Goal: Task Accomplishment & Management: Use online tool/utility

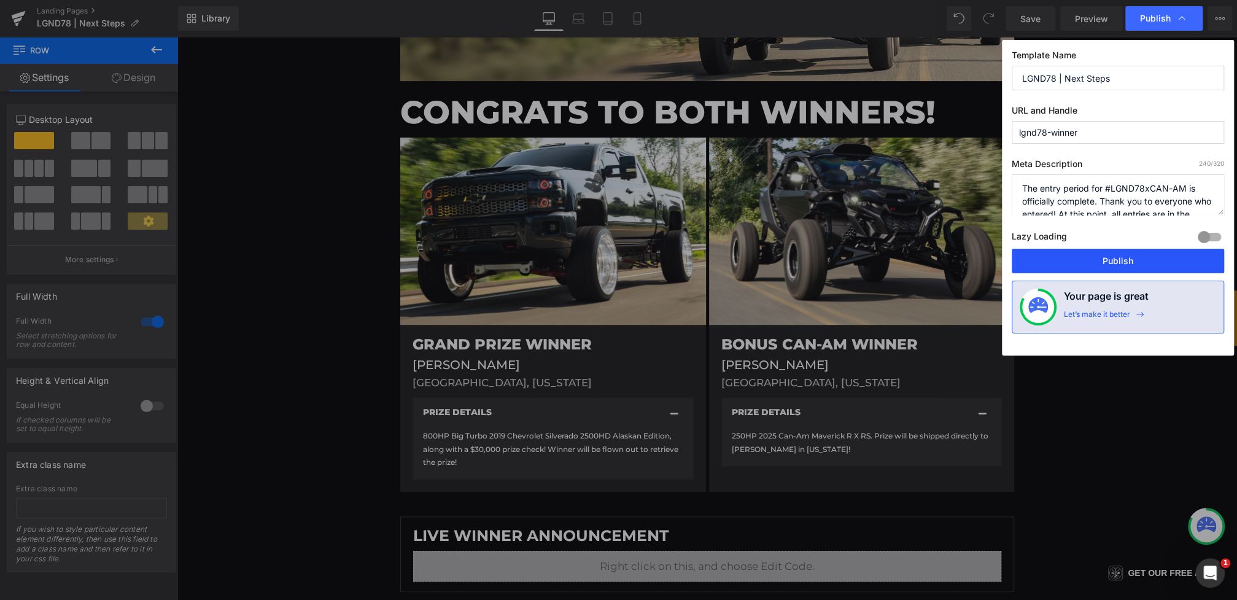
click at [1132, 261] on button "Publish" at bounding box center [1118, 261] width 212 height 25
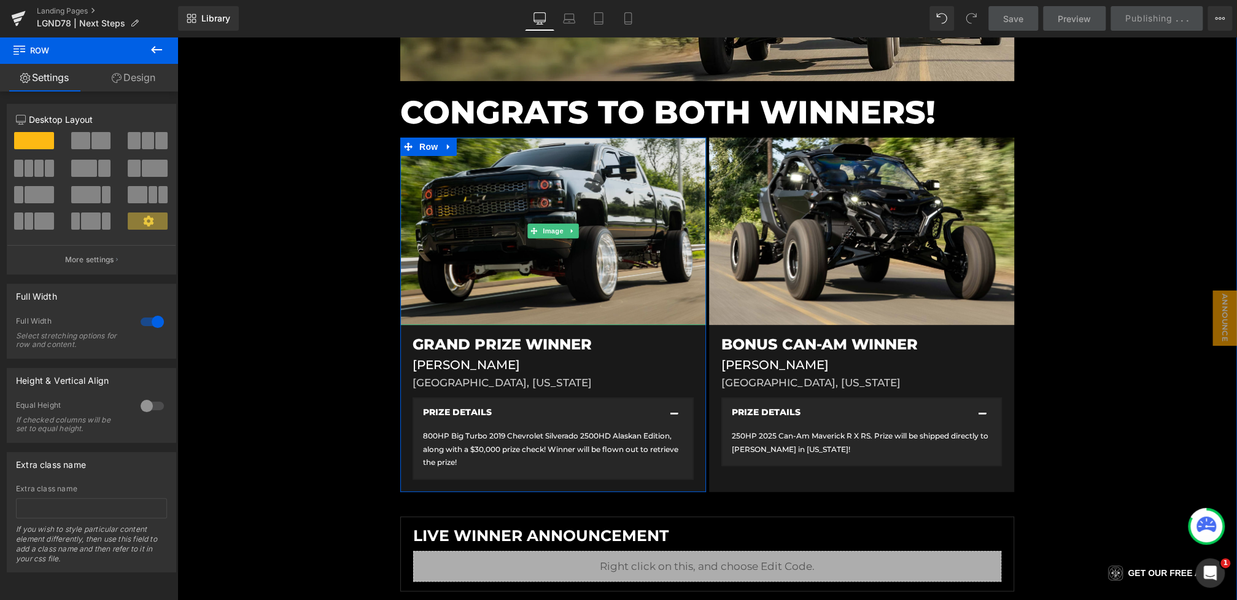
scroll to position [561, 0]
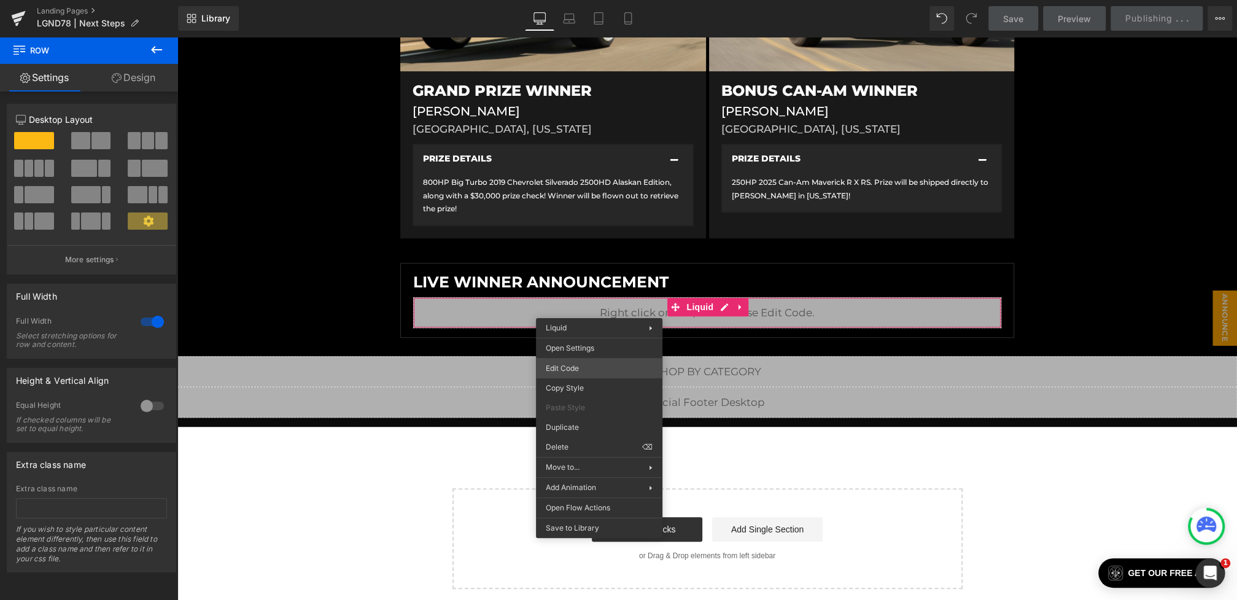
click at [591, 0] on div "Heading You are previewing how the will restyle your page. You can not edit Ele…" at bounding box center [618, 0] width 1237 height 0
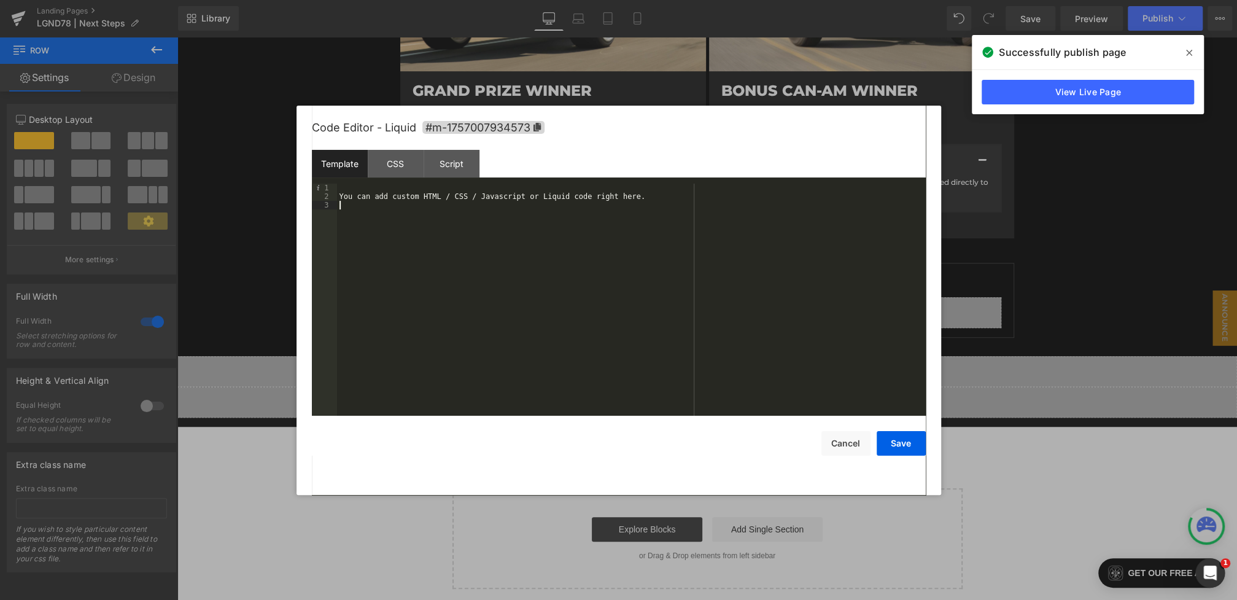
drag, startPoint x: 438, startPoint y: 278, endPoint x: 266, endPoint y: 105, distance: 243.6
click at [266, 105] on body "Heading You are previewing how the will restyle your page. You can not edit Ele…" at bounding box center [618, 300] width 1237 height 600
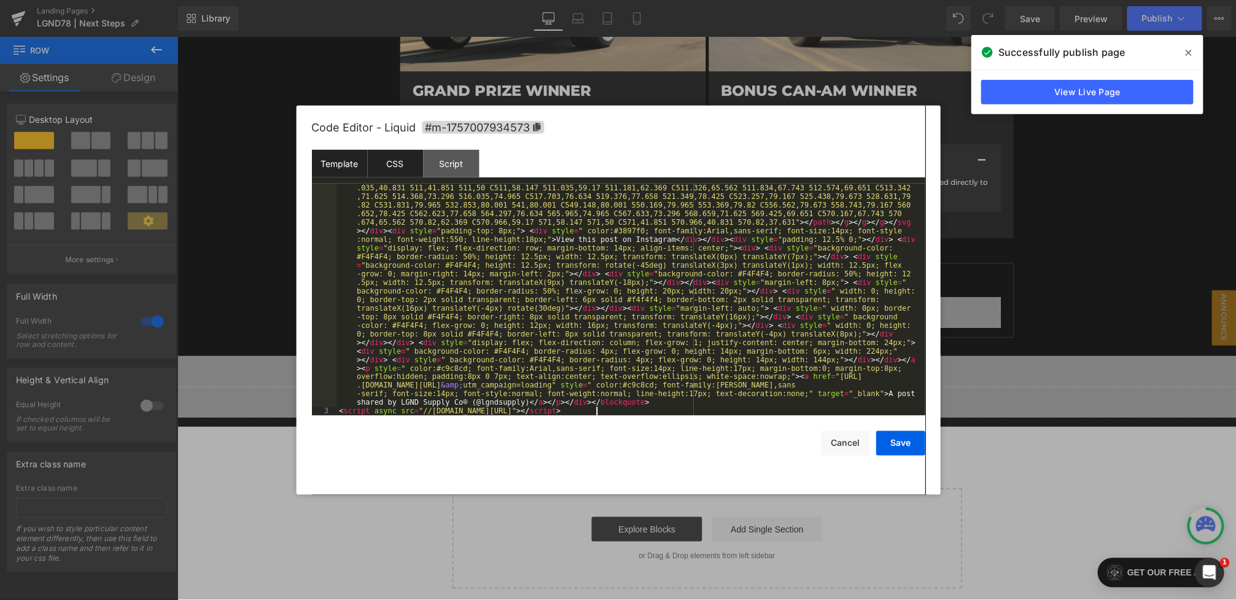
scroll to position [266, 0]
click at [398, 160] on div "CSS" at bounding box center [396, 164] width 56 height 28
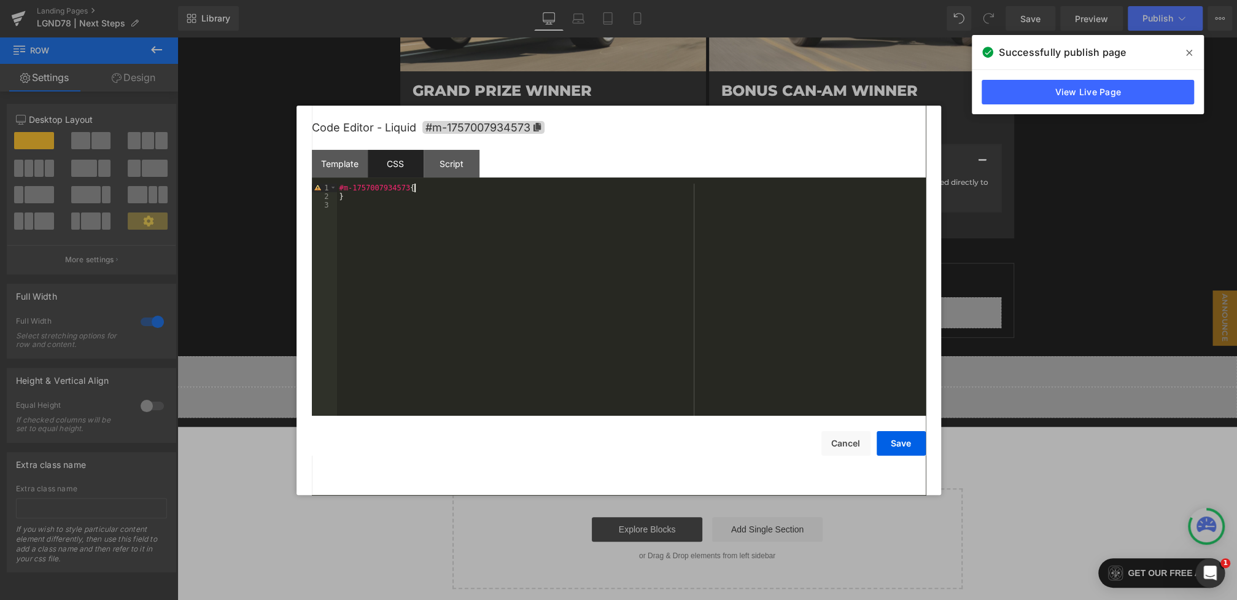
click at [432, 184] on div "#m-1757007934573 { }" at bounding box center [631, 308] width 589 height 249
click at [896, 438] on button "Save" at bounding box center [901, 443] width 49 height 25
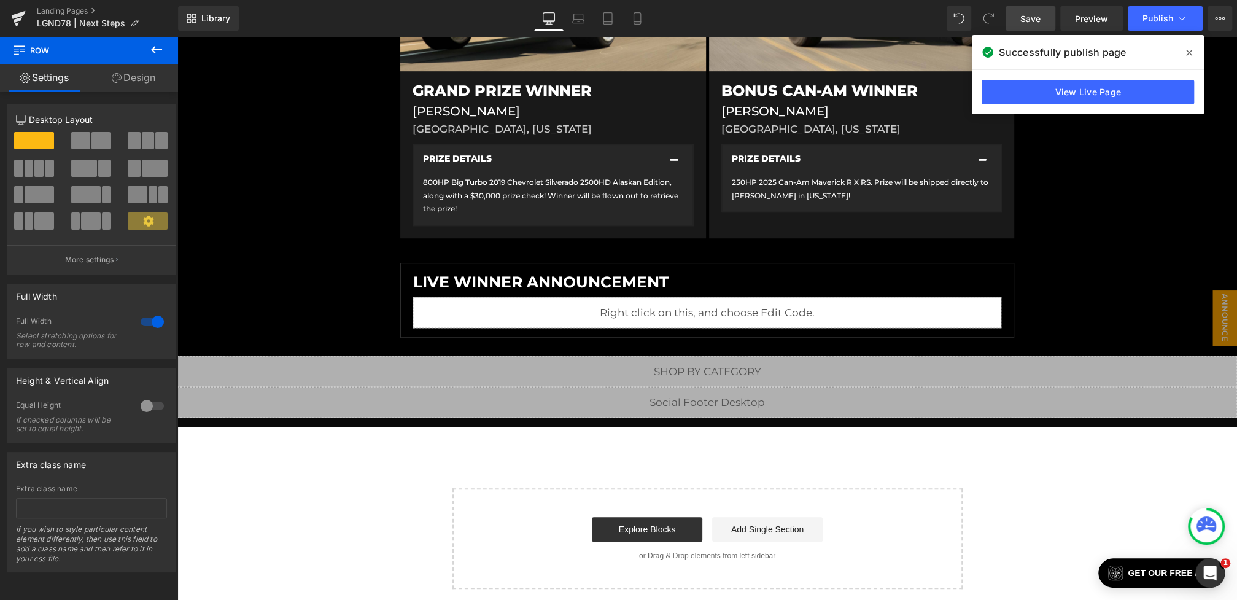
click at [1033, 9] on link "Save" at bounding box center [1031, 18] width 50 height 25
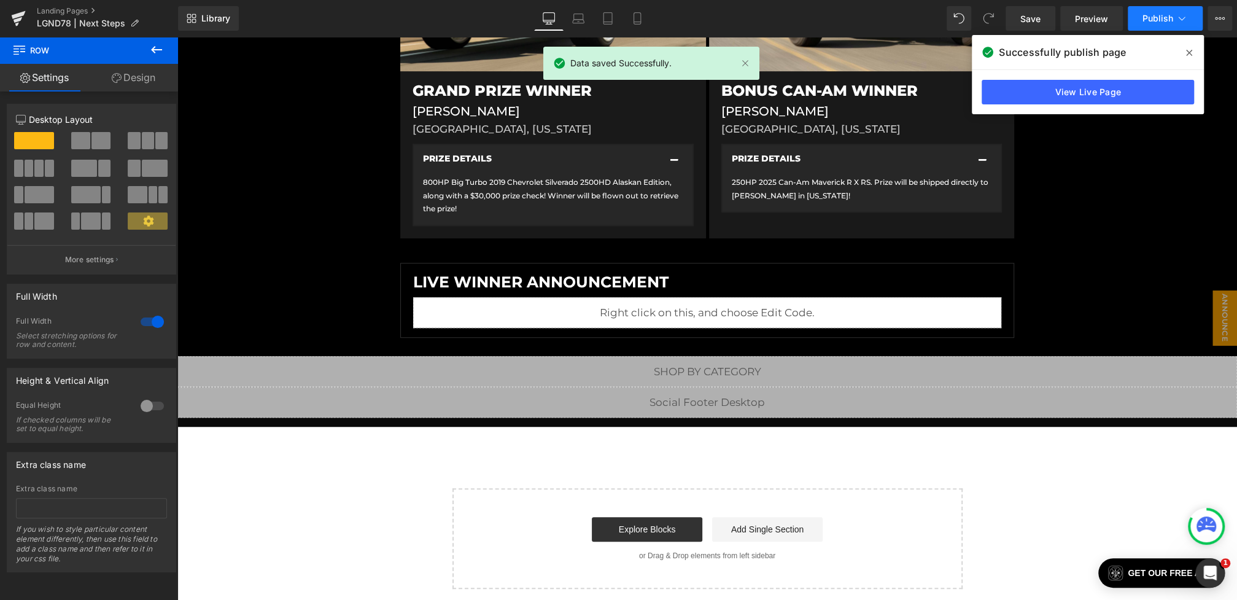
click at [1172, 26] on button "Publish" at bounding box center [1165, 18] width 75 height 25
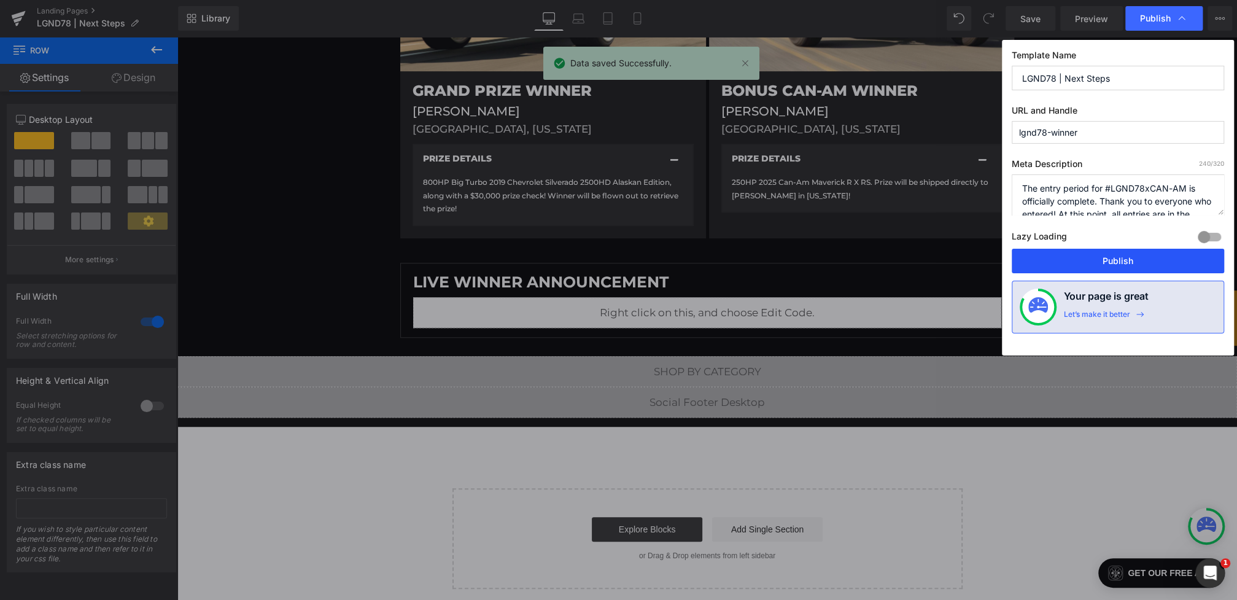
click at [1116, 257] on button "Publish" at bounding box center [1118, 261] width 212 height 25
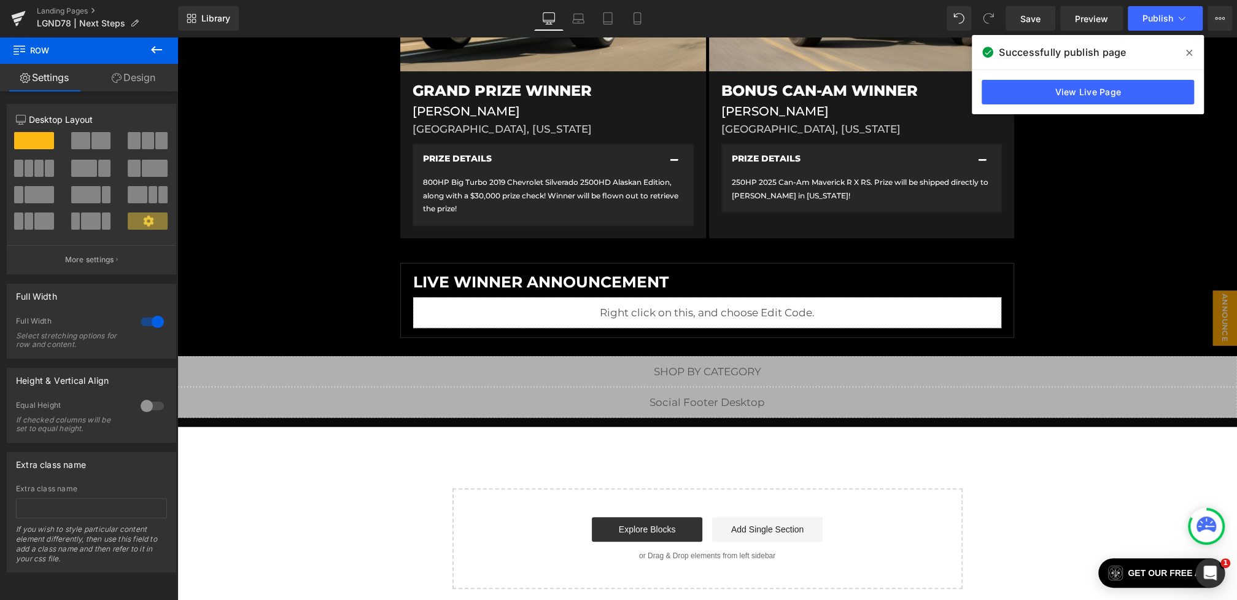
click at [1188, 52] on icon at bounding box center [1189, 53] width 6 height 6
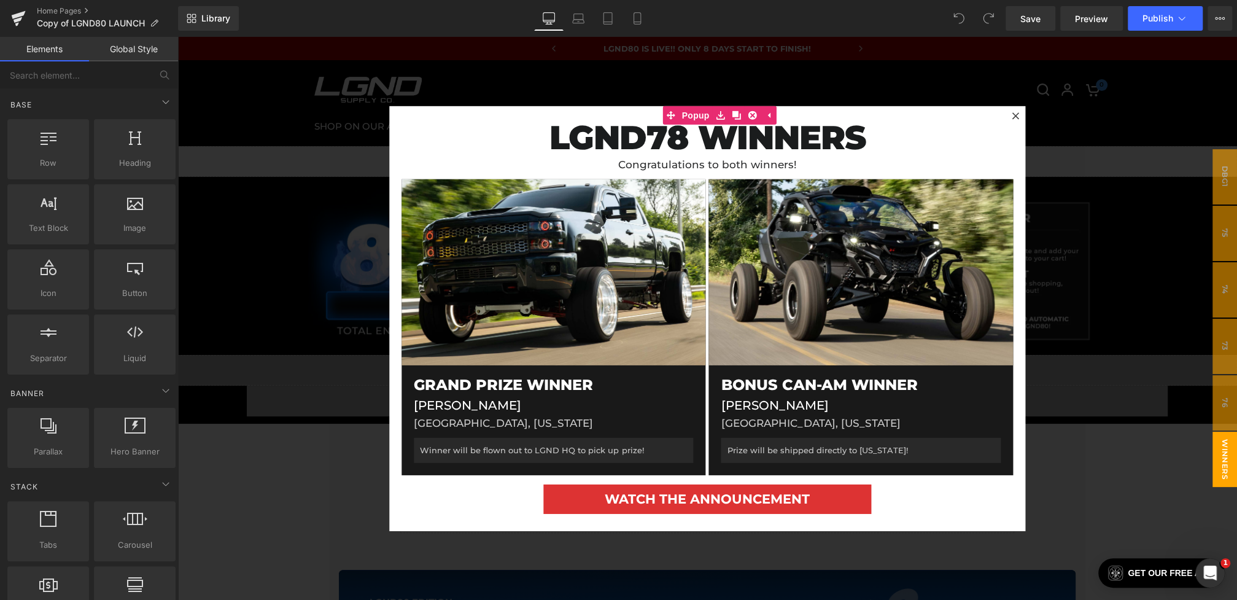
click at [335, 172] on div at bounding box center [707, 318] width 1060 height 563
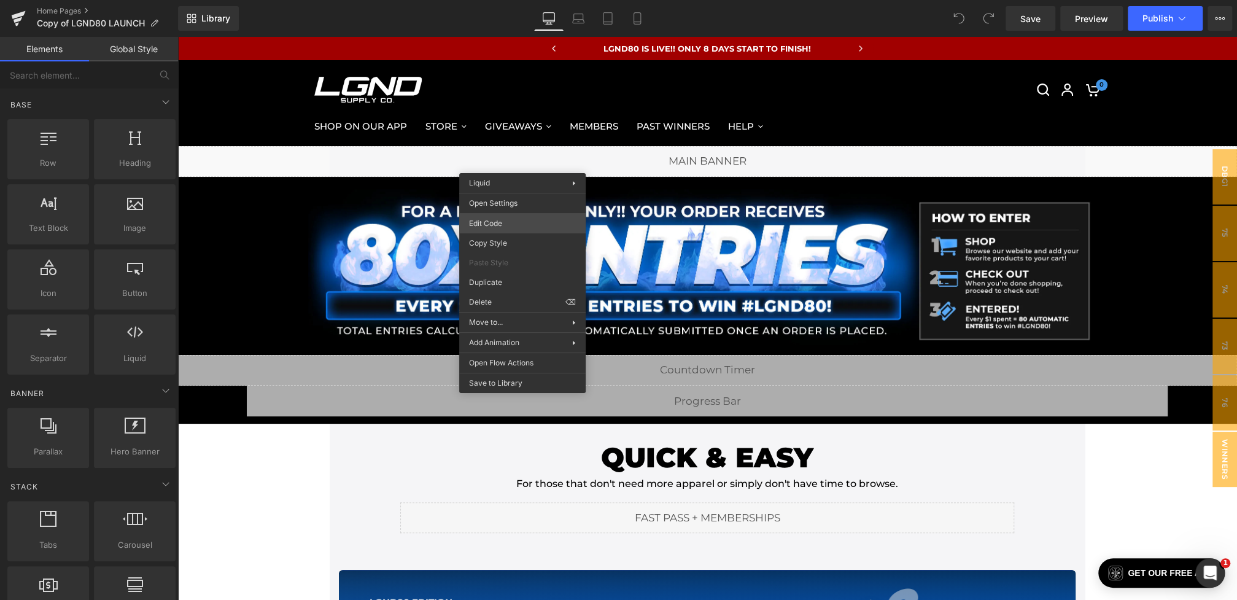
click at [501, 0] on div "You are previewing how the will restyle your page. You can not edit Elements in…" at bounding box center [618, 0] width 1237 height 0
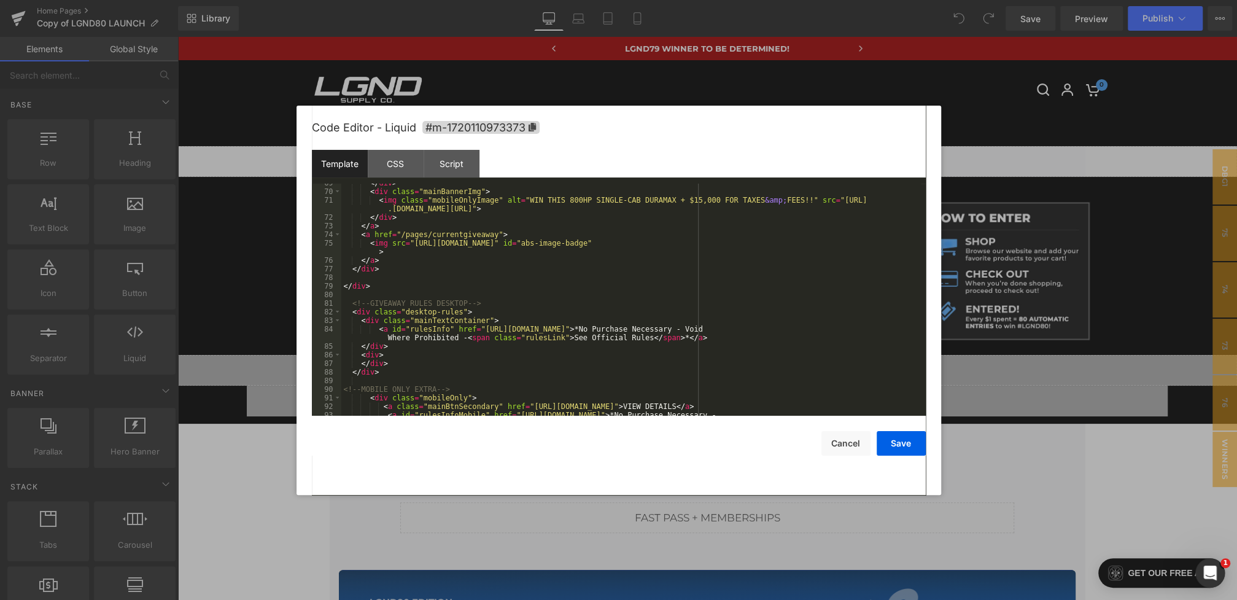
scroll to position [623, 0]
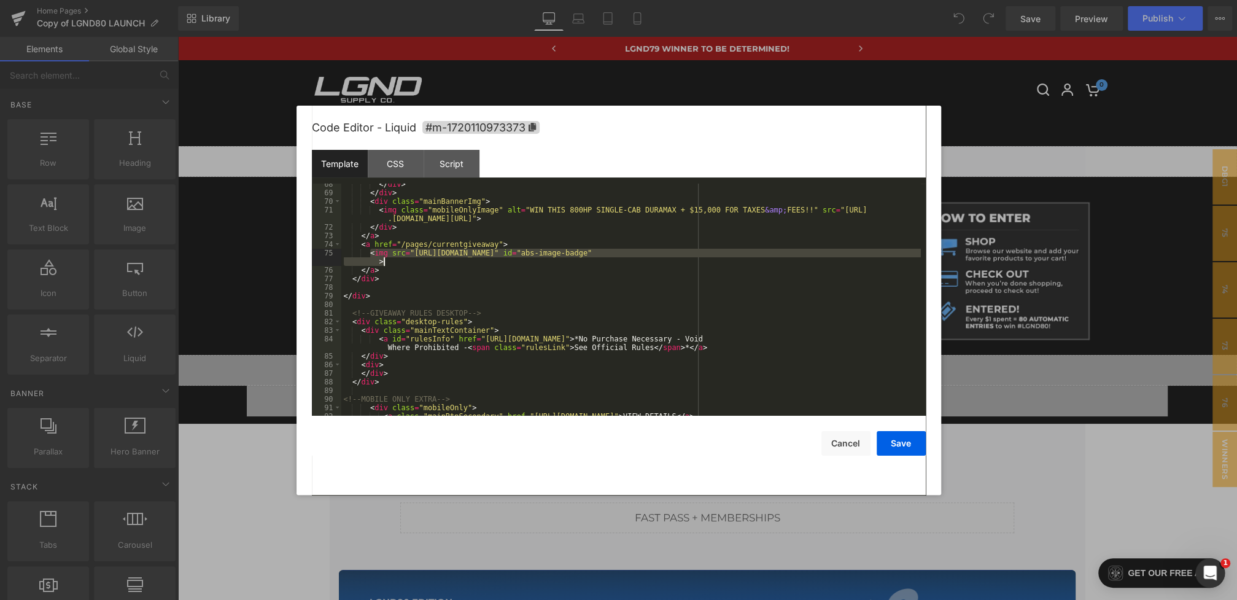
drag, startPoint x: 370, startPoint y: 254, endPoint x: 405, endPoint y: 261, distance: 36.4
click at [405, 261] on div "</ div > </ div > < div class = "mainBannerImg" > < img class = "mobileOnlyImag…" at bounding box center [631, 304] width 580 height 249
click at [402, 268] on div "</ div > </ div > < div class = "mainBannerImg" > < img class = "mobileOnlyImag…" at bounding box center [631, 304] width 580 height 249
drag, startPoint x: 402, startPoint y: 260, endPoint x: 369, endPoint y: 254, distance: 33.7
click at [368, 254] on div "</ div > </ div > < div class = "mainBannerImg" > < img class = "mobileOnlyImag…" at bounding box center [631, 304] width 580 height 249
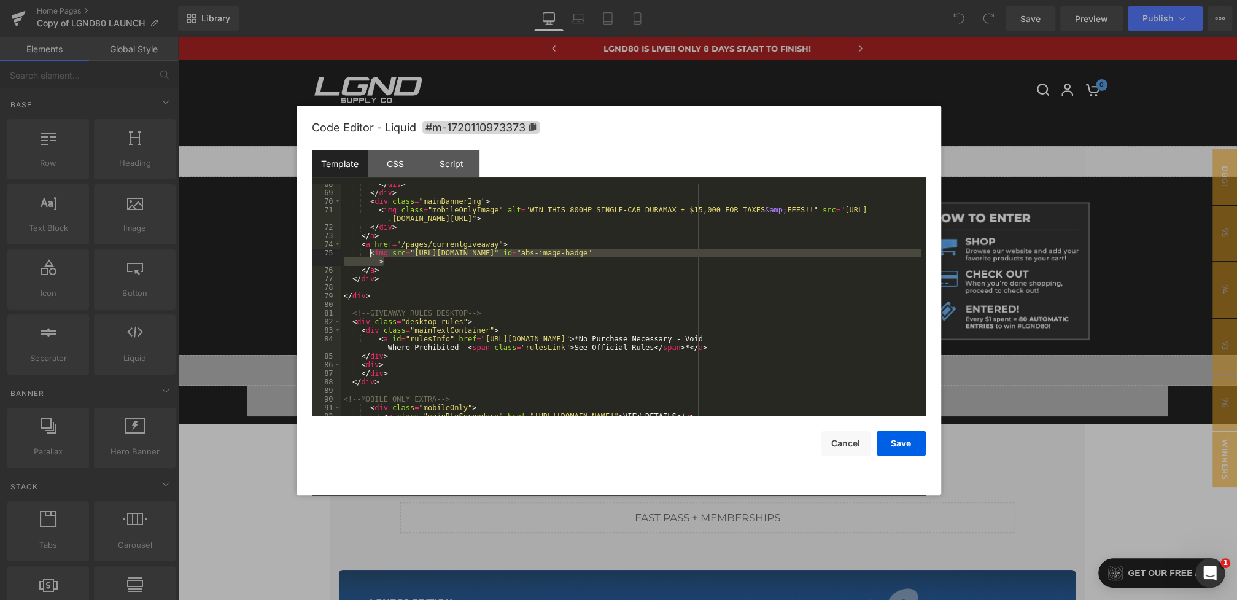
click at [402, 259] on div "</ div > </ div > < div class = "mainBannerImg" > < img class = "mobileOnlyImag…" at bounding box center [631, 304] width 580 height 249
drag, startPoint x: 369, startPoint y: 254, endPoint x: 422, endPoint y: 262, distance: 53.4
click at [422, 262] on div "</ div > </ div > < div class = "mainBannerImg" > < img class = "mobileOnlyImag…" at bounding box center [631, 304] width 580 height 249
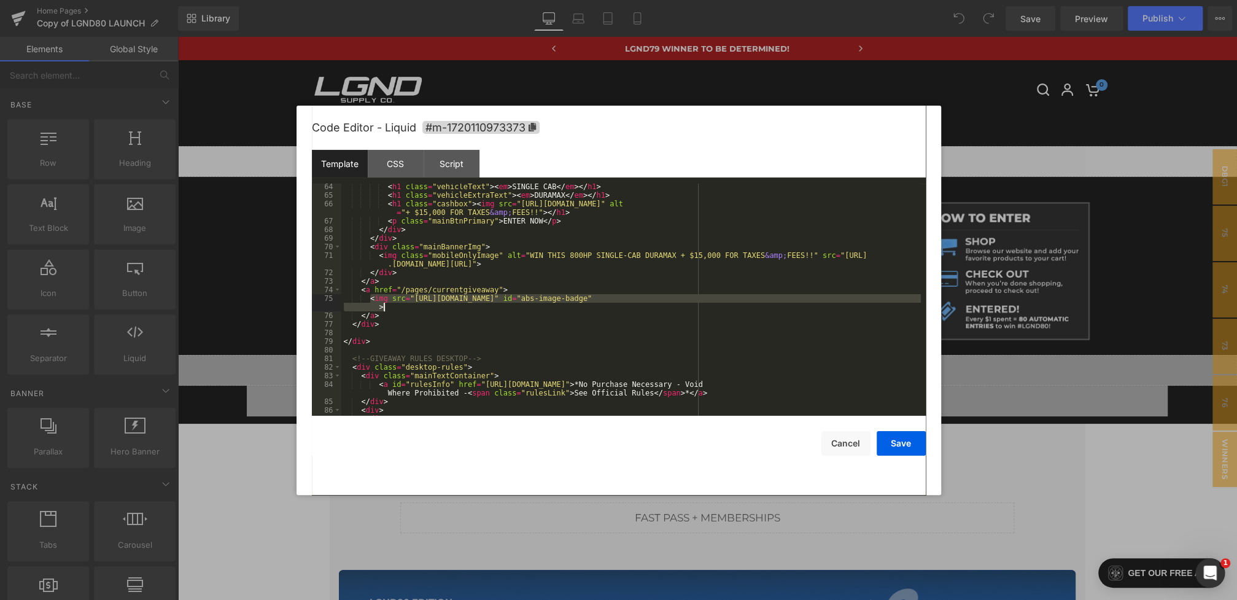
scroll to position [577, 0]
click at [496, 273] on div "< h1 class = "vehicleText" > < em > SINGLE CAB </ em > </ h1 > < h1 class = "ve…" at bounding box center [631, 306] width 580 height 249
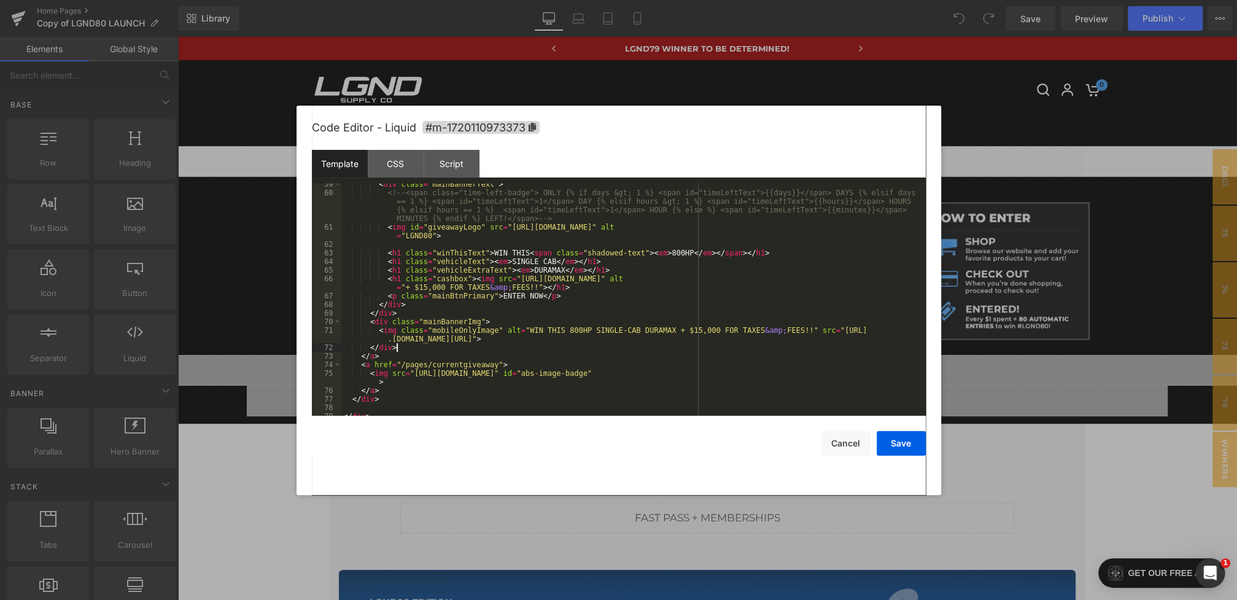
scroll to position [502, 0]
click at [795, 341] on div "< div class = "mainBannerText" > <!-- <span class="time-left-badge"> ONLY {% if…" at bounding box center [631, 304] width 580 height 249
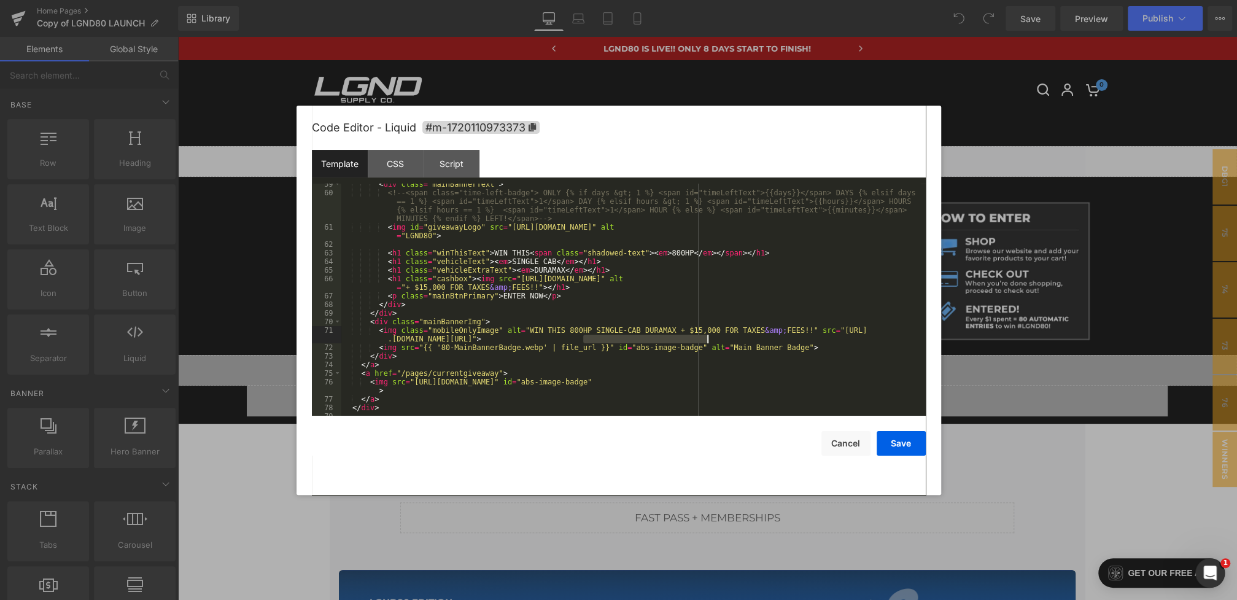
drag, startPoint x: 583, startPoint y: 340, endPoint x: 708, endPoint y: 338, distance: 124.6
click at [708, 338] on div "< div class = "mainBannerText" > <!-- <span class="time-left-badge"> ONLY {% if…" at bounding box center [631, 304] width 580 height 249
drag, startPoint x: 441, startPoint y: 347, endPoint x: 543, endPoint y: 346, distance: 101.9
click at [543, 346] on div "< div class = "mainBannerText" > <!-- <span class="time-left-badge"> ONLY {% if…" at bounding box center [631, 304] width 580 height 249
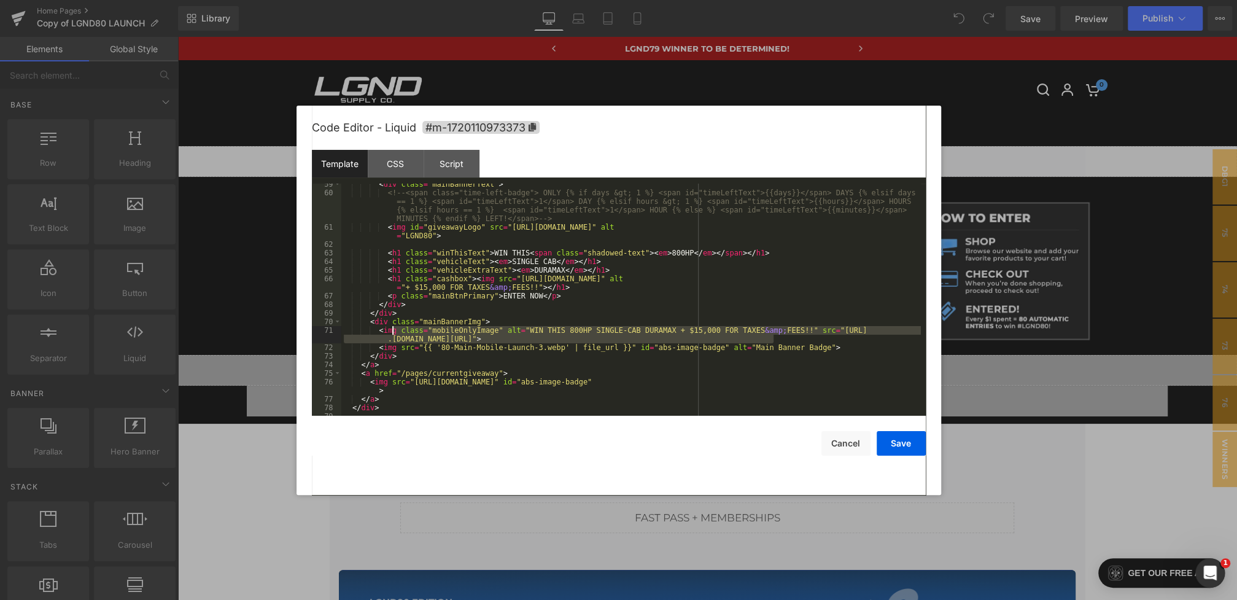
drag, startPoint x: 788, startPoint y: 341, endPoint x: 394, endPoint y: 332, distance: 394.3
click at [394, 332] on div "< div class = "mainBannerText" > <!-- <span class="time-left-badge"> ONLY {% if…" at bounding box center [631, 304] width 580 height 249
click at [509, 331] on div "< div class = "mainBannerText" > <!-- <span class="time-left-badge"> ONLY {% if…" at bounding box center [631, 304] width 580 height 249
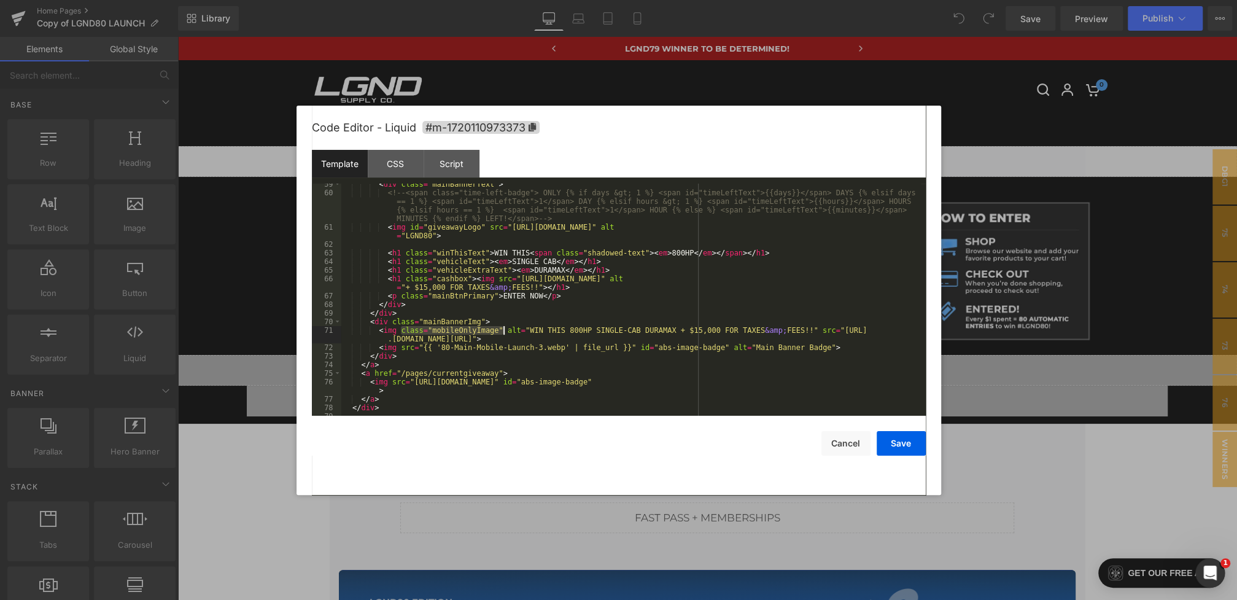
drag, startPoint x: 402, startPoint y: 331, endPoint x: 503, endPoint y: 332, distance: 101.9
click at [503, 332] on div "< div class = "mainBannerText" > <!-- <span class="time-left-badge"> ONLY {% if…" at bounding box center [631, 304] width 580 height 249
click at [399, 348] on div "< div class = "mainBannerText" > <!-- <span class="time-left-badge"> ONLY {% if…" at bounding box center [631, 304] width 580 height 249
paste textarea
drag, startPoint x: 747, startPoint y: 347, endPoint x: 834, endPoint y: 348, distance: 87.8
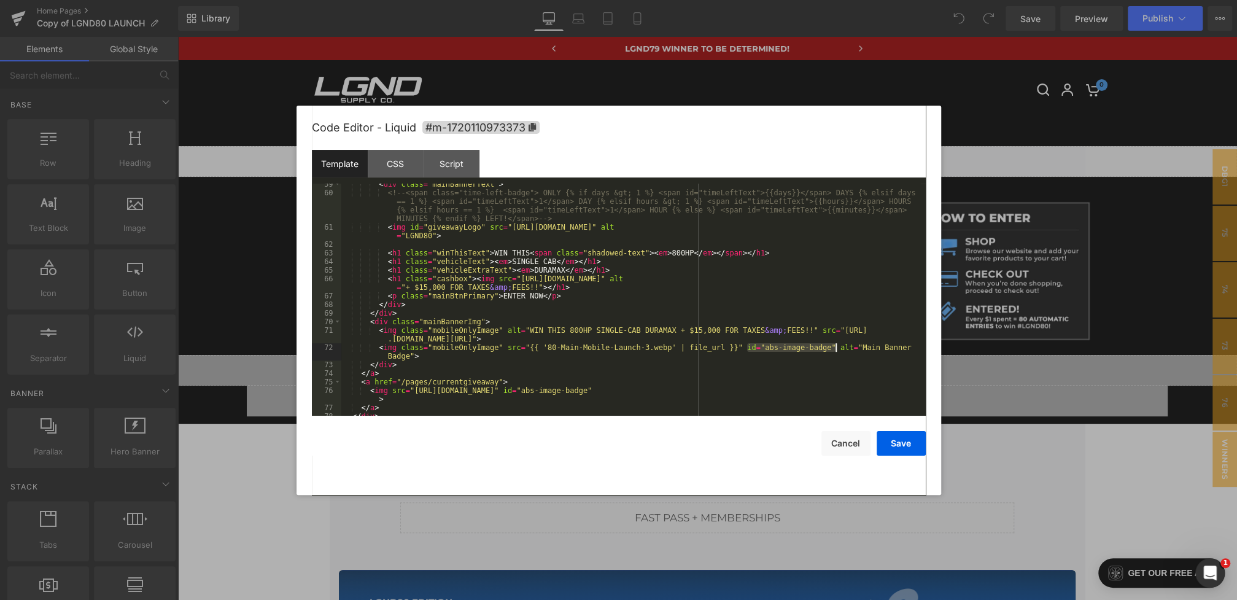
click at [834, 348] on div "< div class = "mainBannerText" > <!-- <span class="time-left-badge"> ONLY {% if…" at bounding box center [631, 304] width 580 height 249
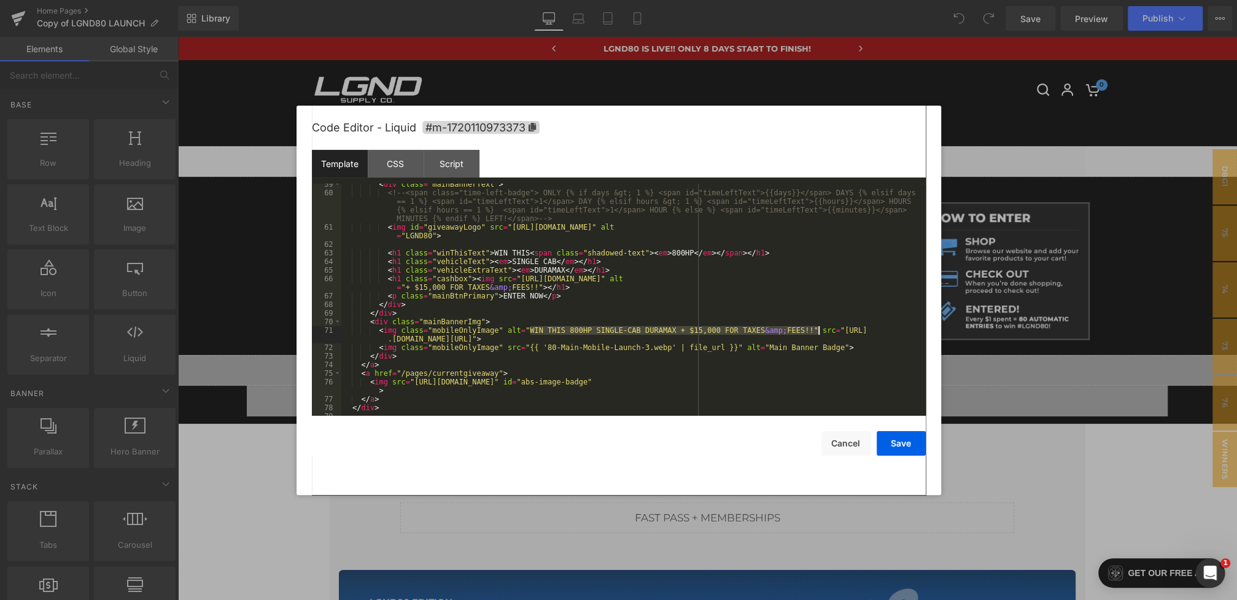
drag, startPoint x: 530, startPoint y: 332, endPoint x: 822, endPoint y: 330, distance: 291.6
click at [822, 330] on div "< div class = "mainBannerText" > <!-- <span class="time-left-badge"> ONLY {% if…" at bounding box center [631, 304] width 580 height 249
drag, startPoint x: 769, startPoint y: 348, endPoint x: 844, endPoint y: 348, distance: 75.5
click at [844, 348] on div "< div class = "mainBannerText" > <!-- <span class="time-left-badge"> ONLY {% if…" at bounding box center [631, 304] width 580 height 249
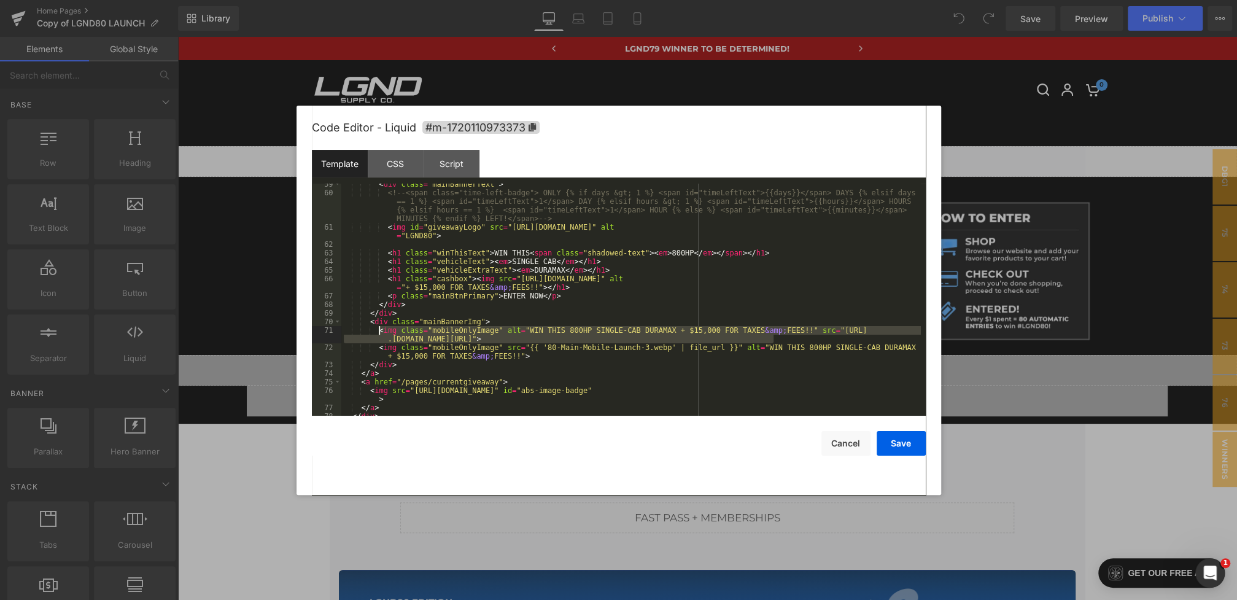
drag, startPoint x: 783, startPoint y: 337, endPoint x: 379, endPoint y: 330, distance: 404.7
click at [379, 330] on div "< div class = "mainBannerText" > <!-- <span class="time-left-badge"> ONLY {% if…" at bounding box center [631, 304] width 580 height 249
click at [893, 440] on button "Save" at bounding box center [901, 443] width 49 height 25
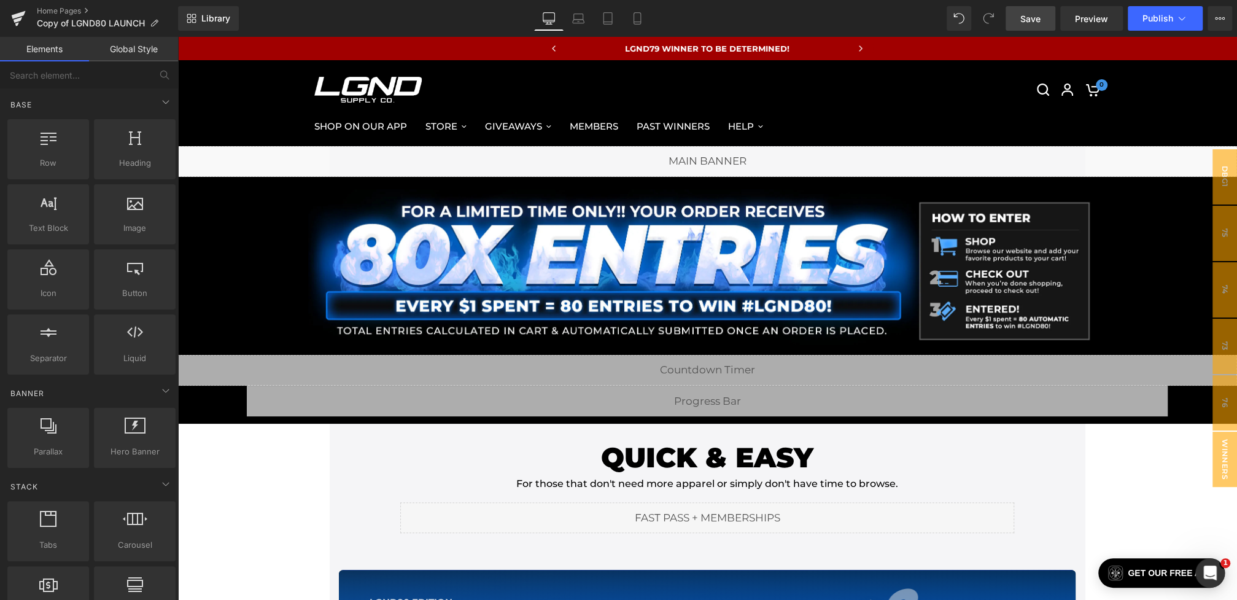
click at [1025, 14] on span "Save" at bounding box center [1030, 18] width 20 height 13
click at [1083, 23] on span "Preview" at bounding box center [1091, 18] width 33 height 13
click at [1165, 14] on span "Publish" at bounding box center [1158, 19] width 31 height 10
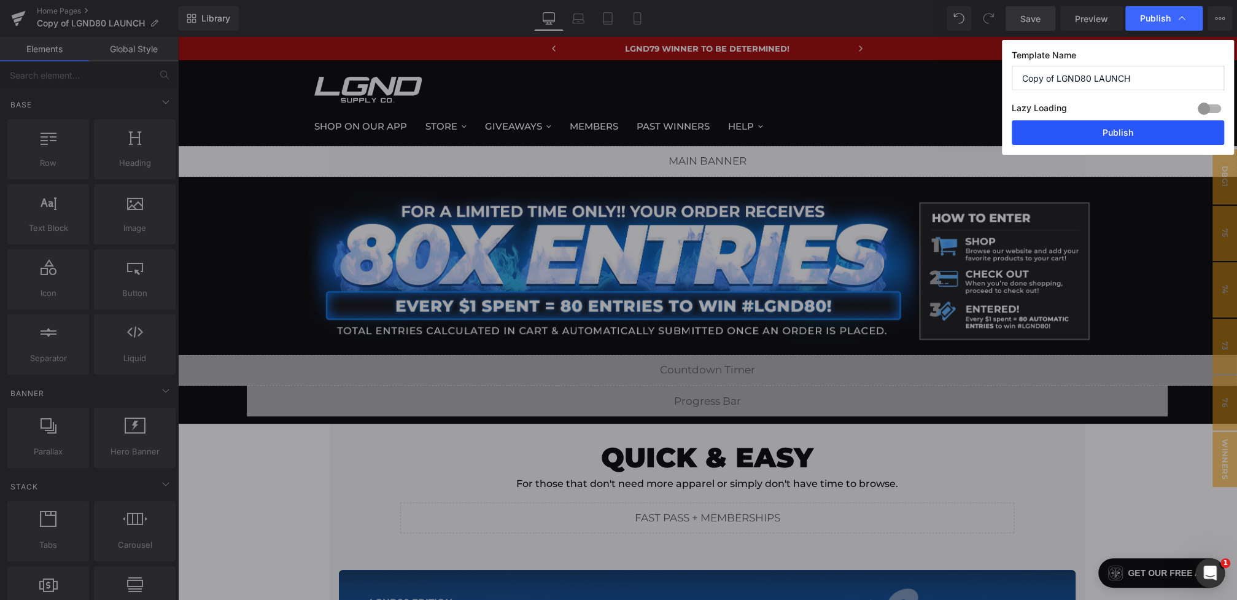
click at [1081, 131] on button "Publish" at bounding box center [1118, 132] width 212 height 25
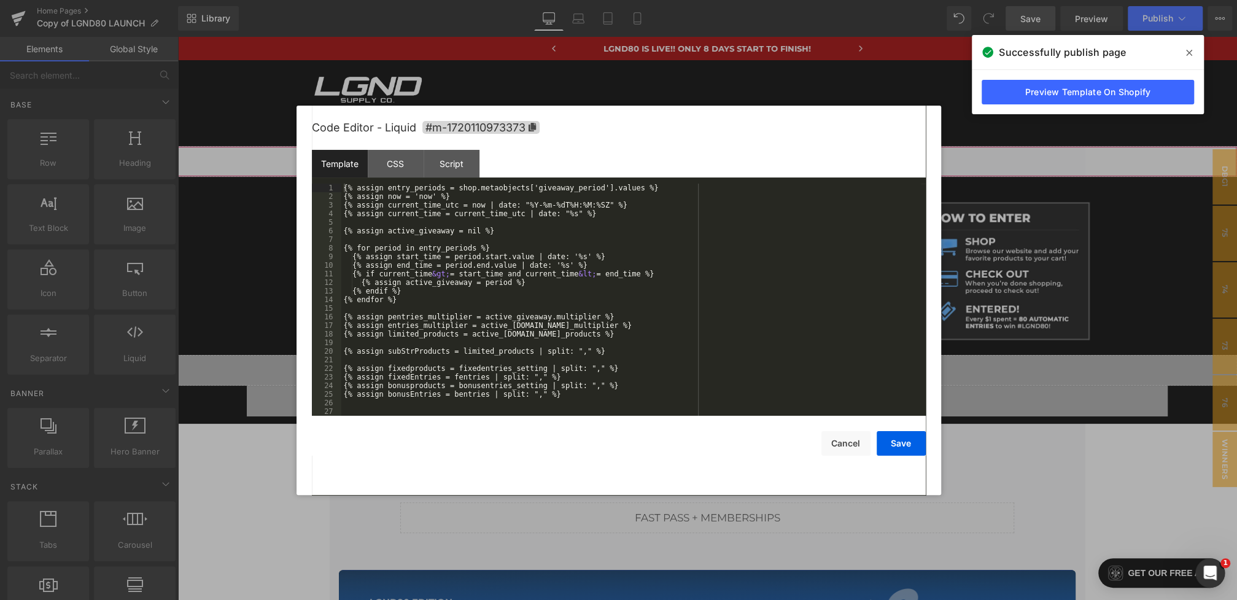
click at [343, 0] on div "You are previewing how the will restyle your page. You can not edit Elements in…" at bounding box center [618, 0] width 1237 height 0
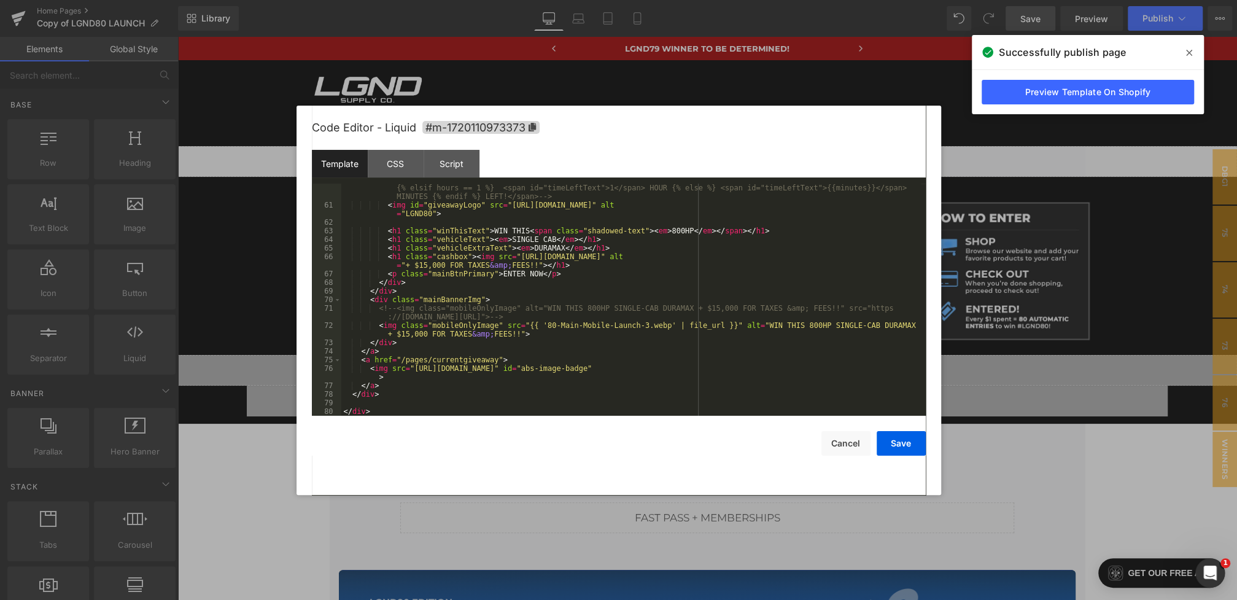
scroll to position [583, 0]
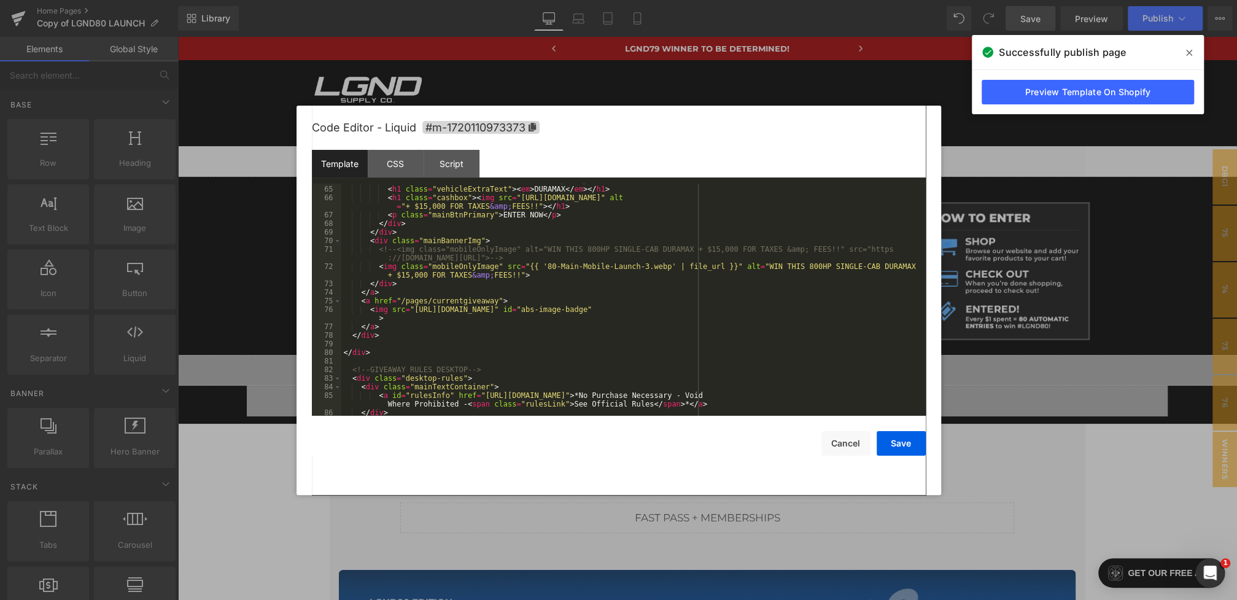
click at [526, 301] on div "< h1 class = "vehicleText" > < em > SINGLE CAB </ em > </ h1 > < h1 class = "ve…" at bounding box center [631, 300] width 580 height 249
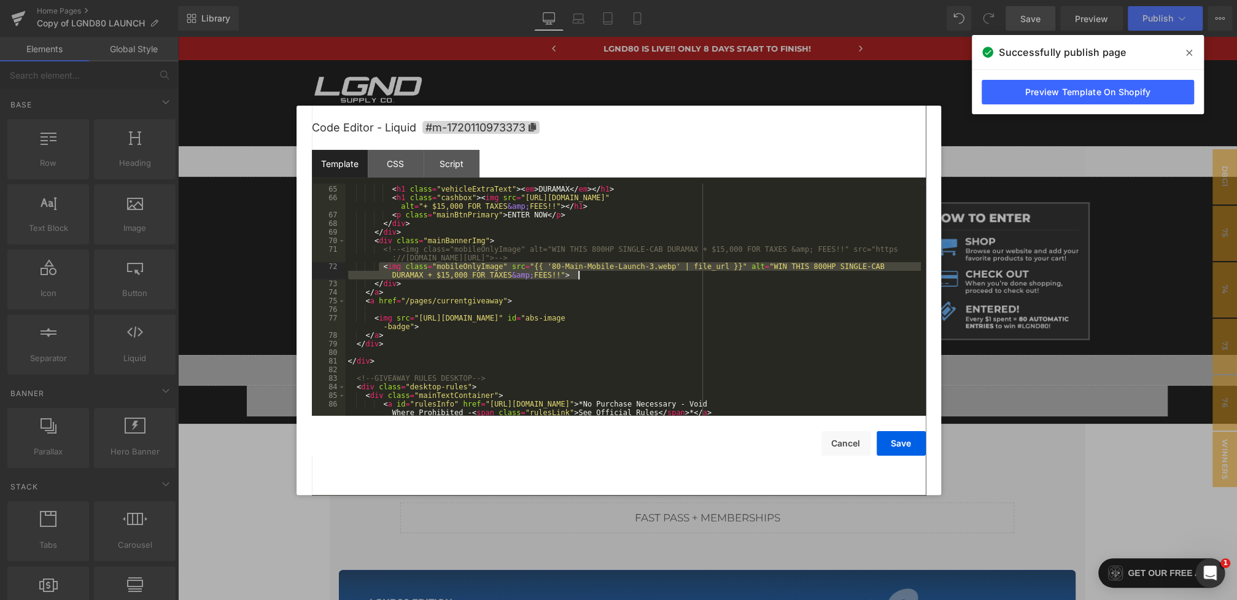
drag, startPoint x: 381, startPoint y: 266, endPoint x: 623, endPoint y: 274, distance: 242.0
click at [623, 274] on div "< h1 class = "vehicleText" > < em > SINGLE CAB </ em > </ h1 > < h1 class = "ve…" at bounding box center [633, 305] width 575 height 258
click at [473, 310] on div "< h1 class = "vehicleText" > < em > SINGLE CAB </ em > </ h1 > < h1 class = "ve…" at bounding box center [633, 305] width 575 height 258
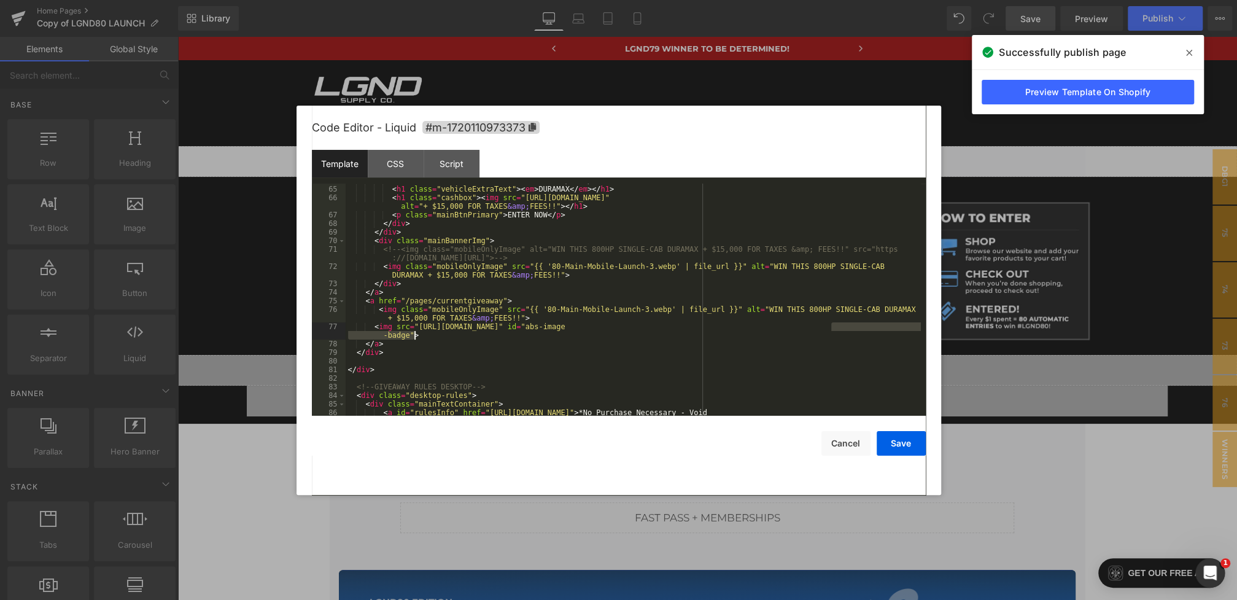
drag, startPoint x: 831, startPoint y: 328, endPoint x: 414, endPoint y: 336, distance: 417.6
click at [414, 336] on div "< h1 class = "vehicleText" > < em > SINGLE CAB </ em > </ h1 > < h1 class = "ve…" at bounding box center [633, 305] width 575 height 258
drag, startPoint x: 401, startPoint y: 308, endPoint x: 502, endPoint y: 308, distance: 100.7
click at [502, 308] on div "< h1 class = "vehicleText" > < em > SINGLE CAB </ em > </ h1 > < h1 class = "ve…" at bounding box center [633, 305] width 575 height 258
drag, startPoint x: 735, startPoint y: 311, endPoint x: 524, endPoint y: 320, distance: 210.8
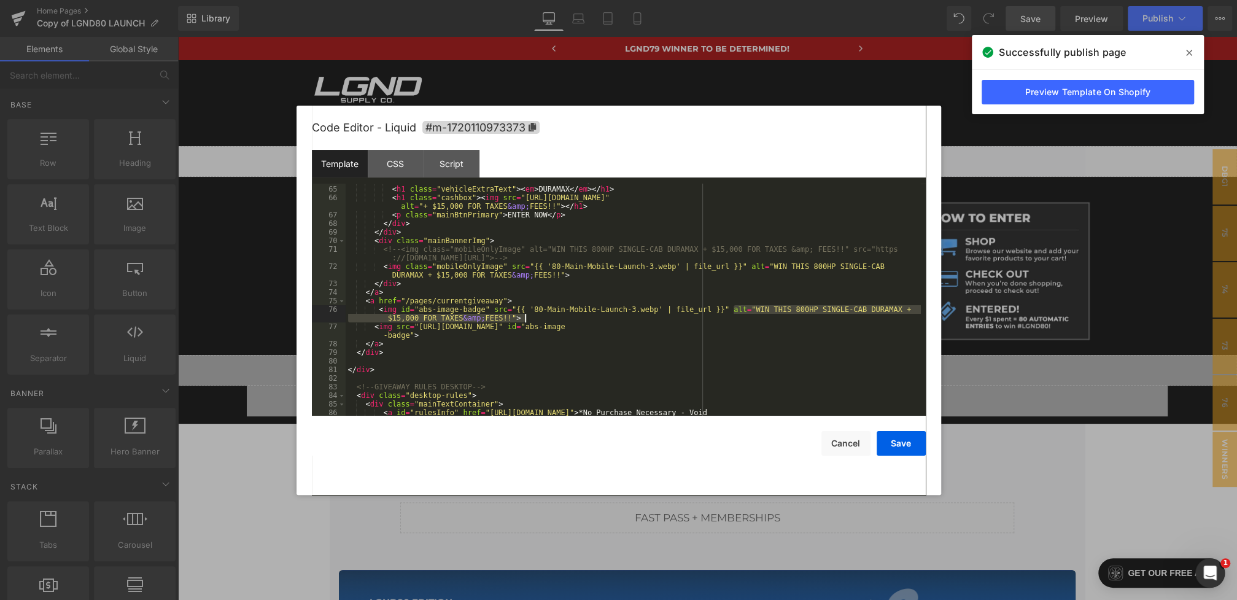
click at [524, 320] on div "< h1 class = "vehicleText" > < em > SINGLE CAB </ em > </ h1 > < h1 class = "ve…" at bounding box center [633, 305] width 575 height 258
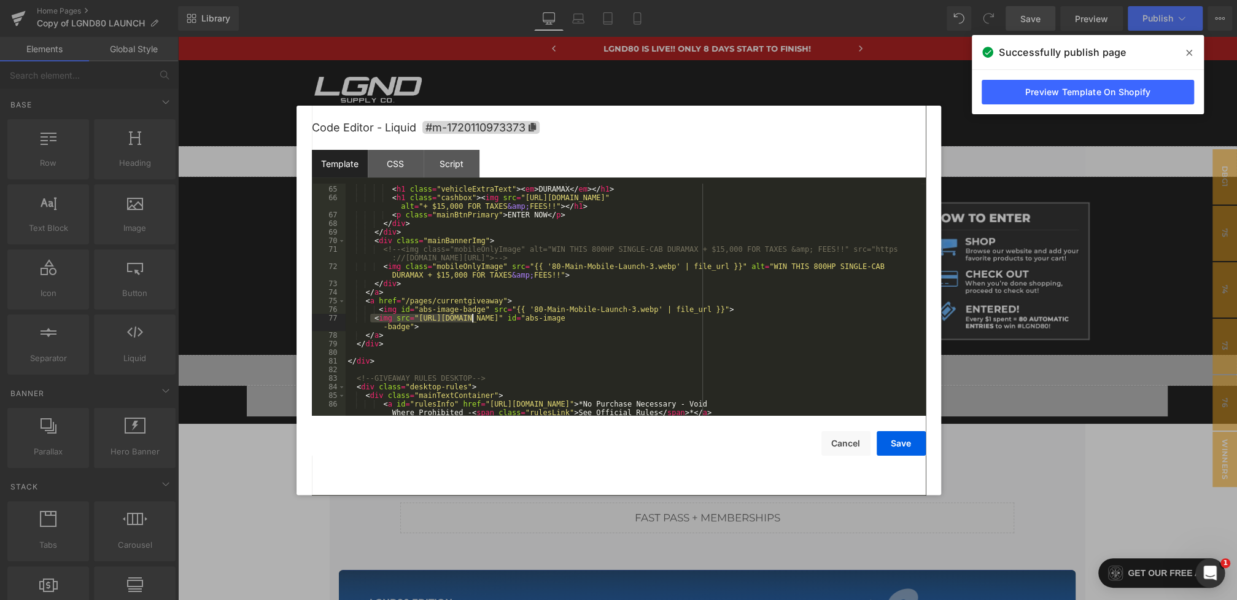
drag, startPoint x: 371, startPoint y: 316, endPoint x: 476, endPoint y: 327, distance: 105.0
click at [476, 327] on div "< h1 class = "vehicleText" > < em > SINGLE CAB </ em > </ h1 > < h1 class = "ve…" at bounding box center [633, 305] width 575 height 258
click at [537, 330] on div "< h1 class = "vehicleText" > < em > SINGLE CAB </ em > </ h1 > < h1 class = "ve…" at bounding box center [633, 305] width 575 height 258
drag, startPoint x: 681, startPoint y: 320, endPoint x: 782, endPoint y: 320, distance: 100.7
click at [782, 320] on div "< h1 class = "vehicleText" > < em > SINGLE CAB </ em > </ h1 > < h1 class = "ve…" at bounding box center [633, 305] width 575 height 258
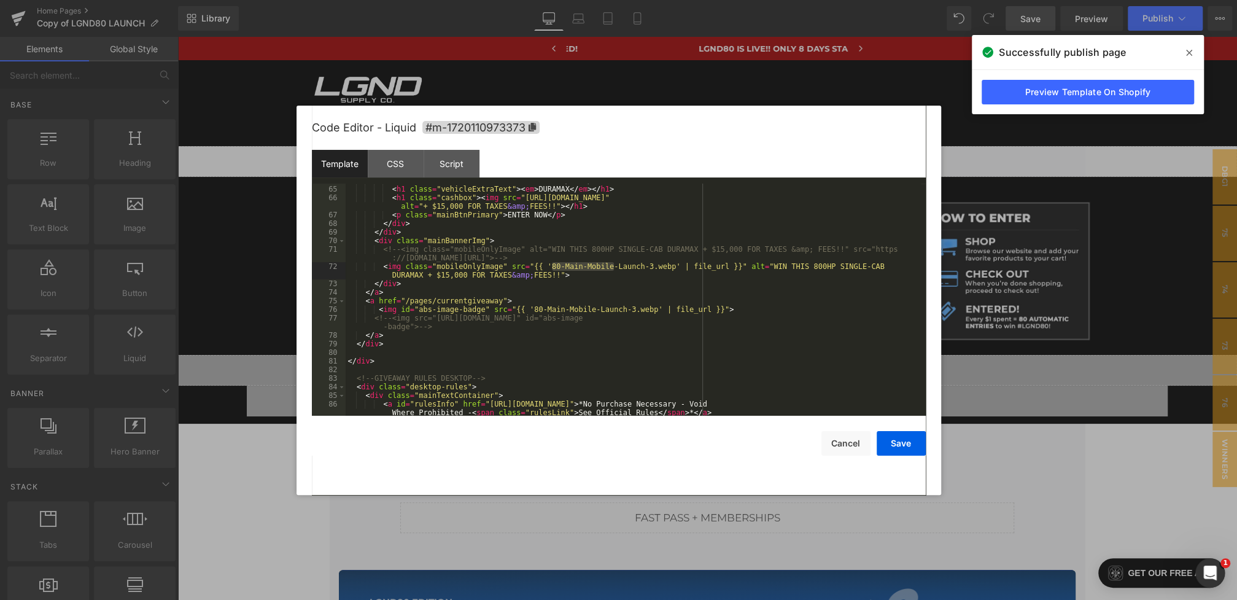
drag, startPoint x: 553, startPoint y: 264, endPoint x: 614, endPoint y: 267, distance: 61.5
click at [614, 267] on div "< h1 class = "vehicleText" > < em > SINGLE CAB </ em > </ h1 > < h1 class = "ve…" at bounding box center [633, 305] width 575 height 258
click at [562, 315] on div "< h1 class = "vehicleText" > < em > SINGLE CAB </ em > </ h1 > < h1 class = "ve…" at bounding box center [633, 305] width 575 height 258
drag, startPoint x: 534, startPoint y: 309, endPoint x: 635, endPoint y: 309, distance: 101.9
click at [635, 309] on div "< h1 class = "vehicleText" > < em > SINGLE CAB </ em > </ h1 > < h1 class = "ve…" at bounding box center [633, 305] width 575 height 258
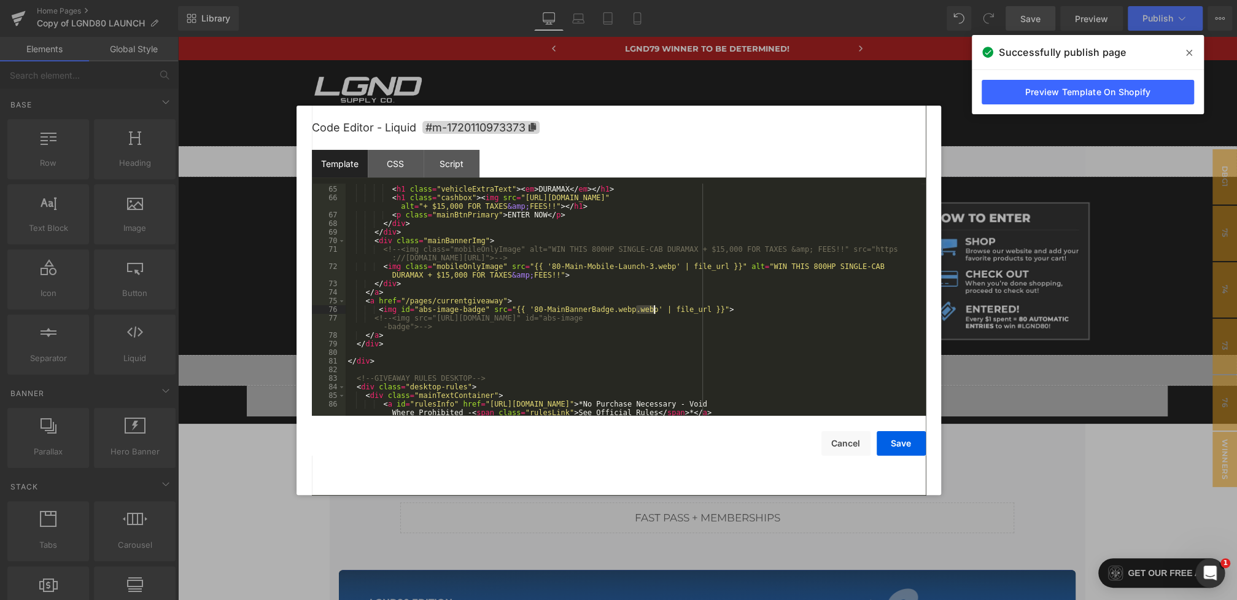
drag, startPoint x: 637, startPoint y: 309, endPoint x: 656, endPoint y: 309, distance: 19.0
click at [656, 309] on div "< h1 class = "vehicleText" > < em > SINGLE CAB </ em > </ h1 > < h1 class = "ve…" at bounding box center [633, 305] width 575 height 258
click at [896, 448] on button "Save" at bounding box center [901, 443] width 49 height 25
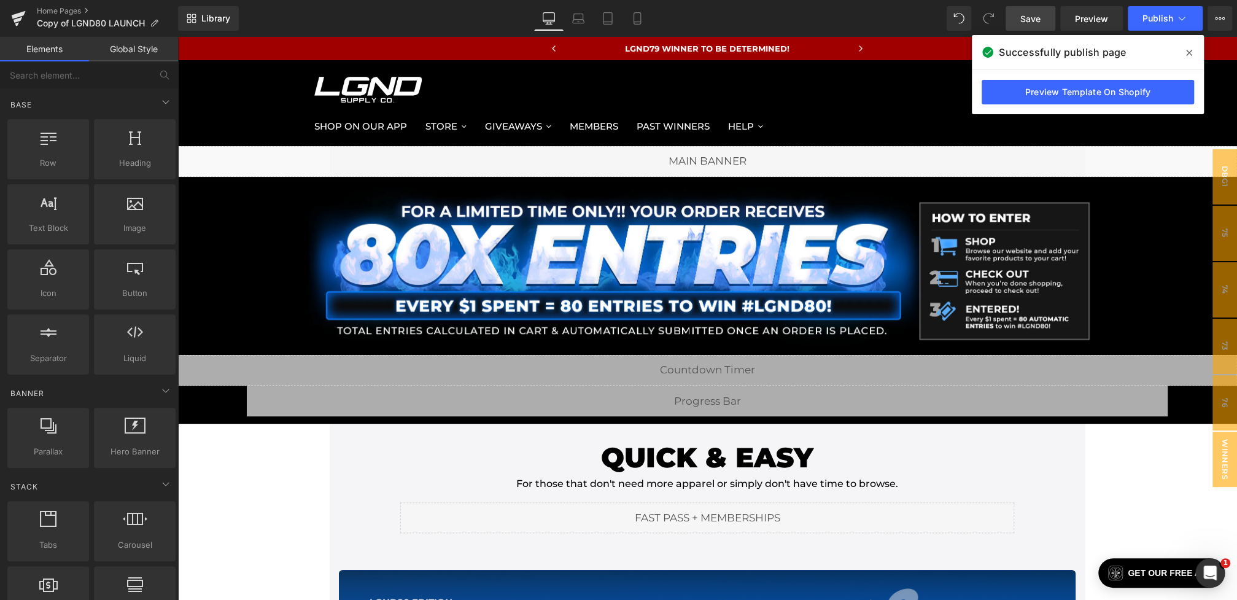
click at [1038, 21] on span "Save" at bounding box center [1030, 18] width 20 height 13
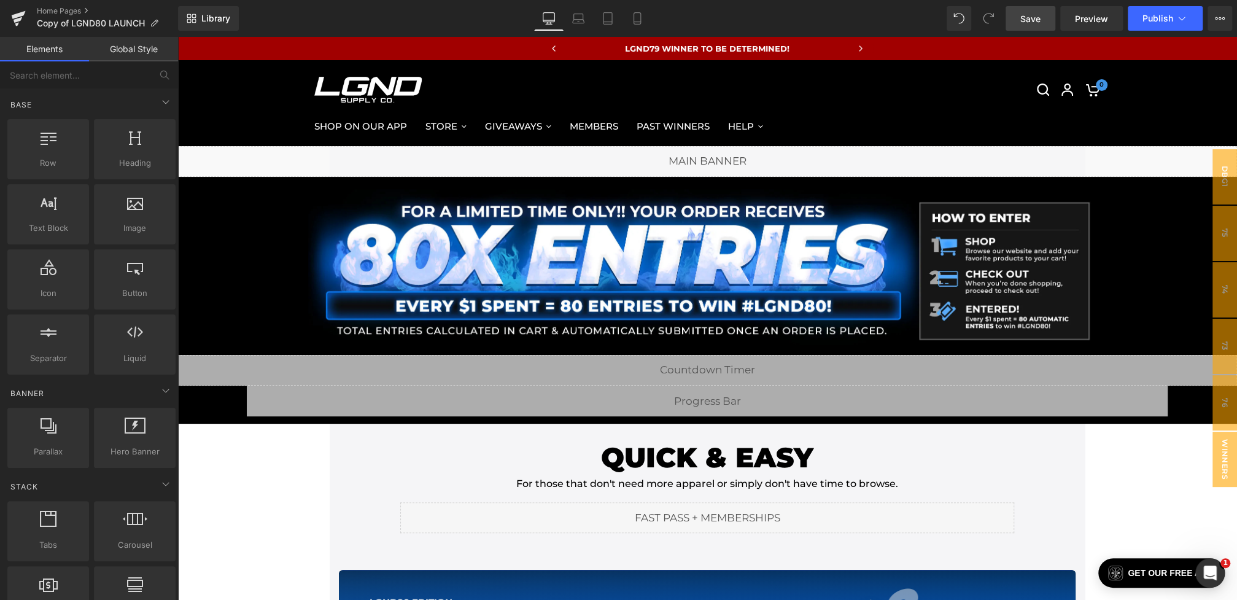
click at [1025, 17] on span "Save" at bounding box center [1030, 18] width 20 height 13
click at [1157, 26] on button "Publish" at bounding box center [1165, 18] width 75 height 25
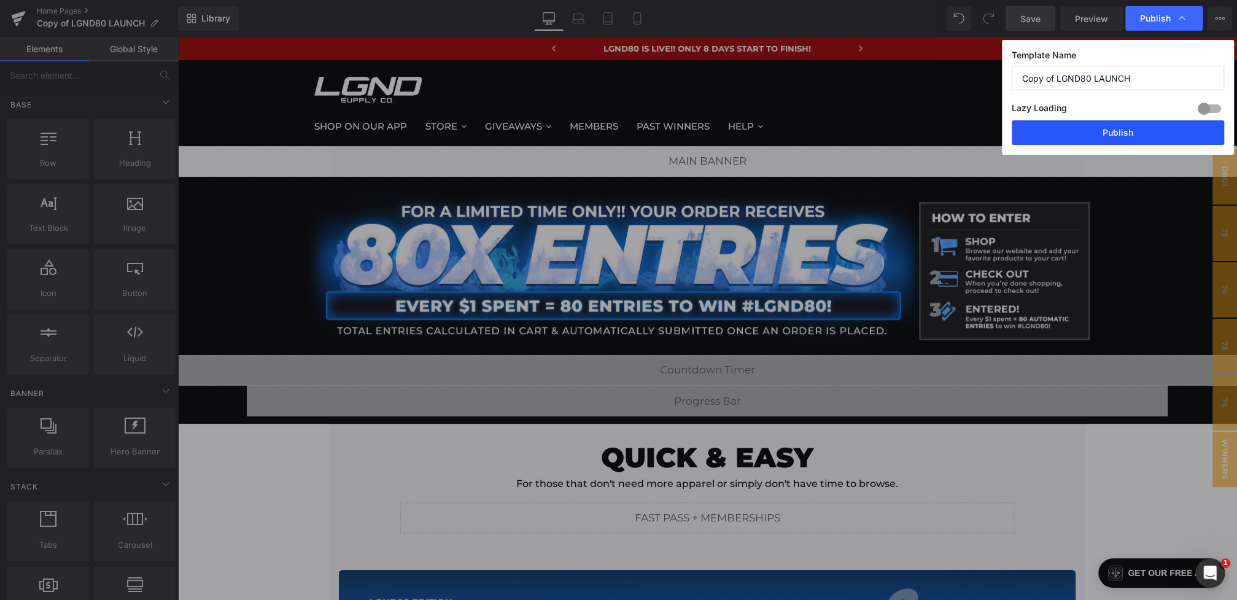
click at [1105, 137] on button "Publish" at bounding box center [1118, 132] width 212 height 25
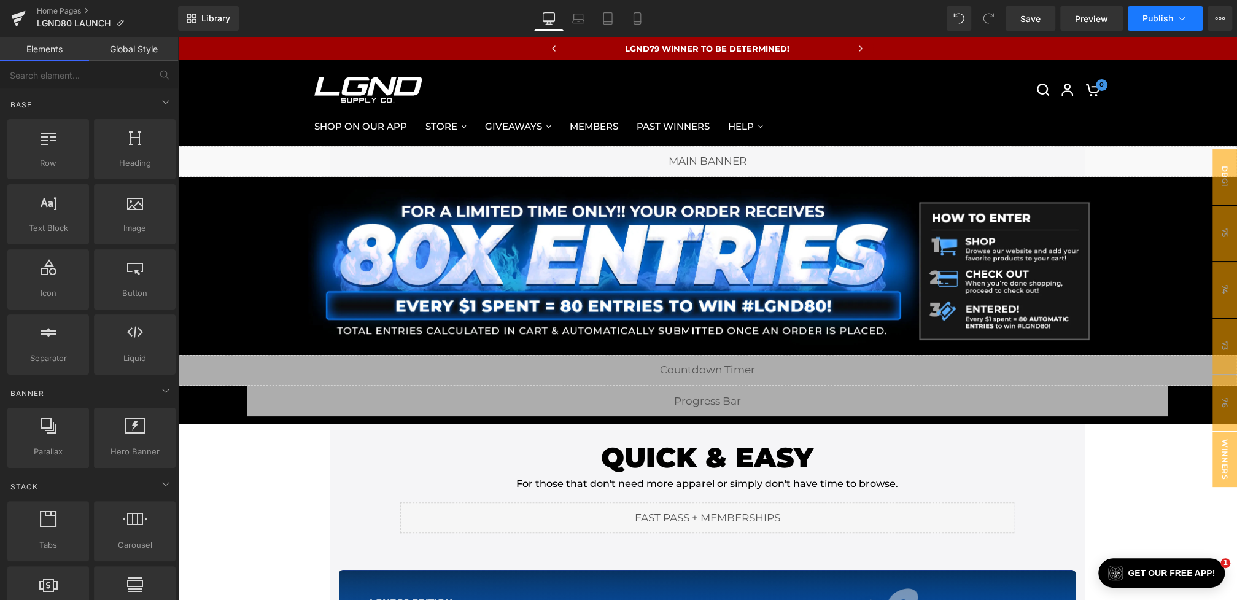
click at [1155, 10] on button "Publish" at bounding box center [1165, 18] width 75 height 25
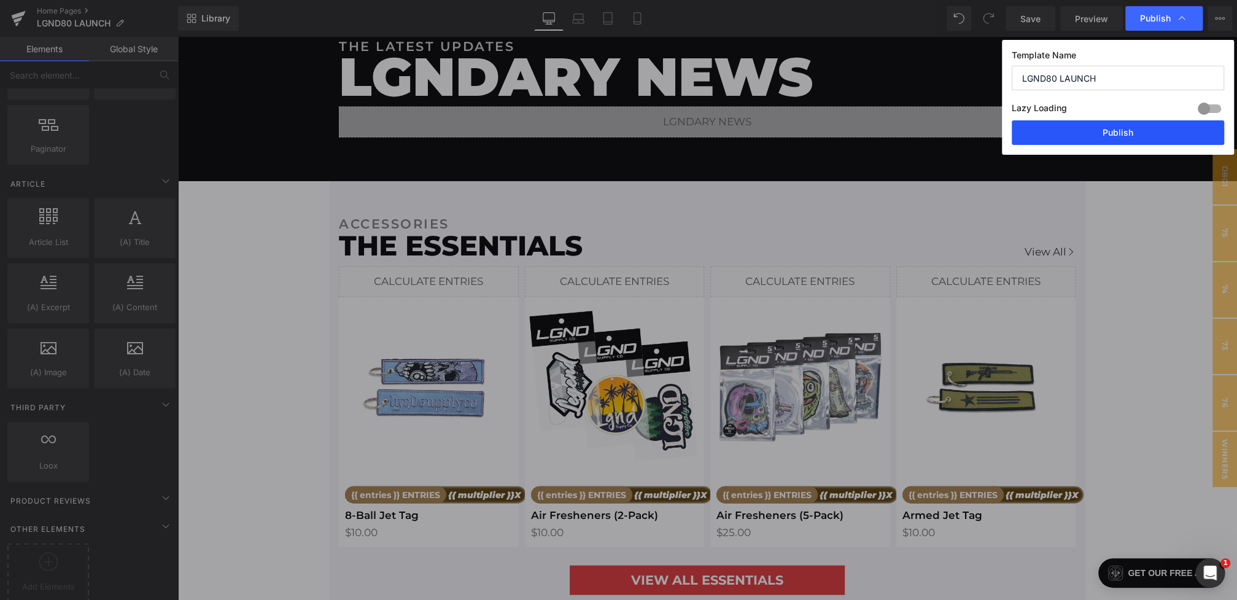
click at [1106, 133] on button "Publish" at bounding box center [1118, 132] width 212 height 25
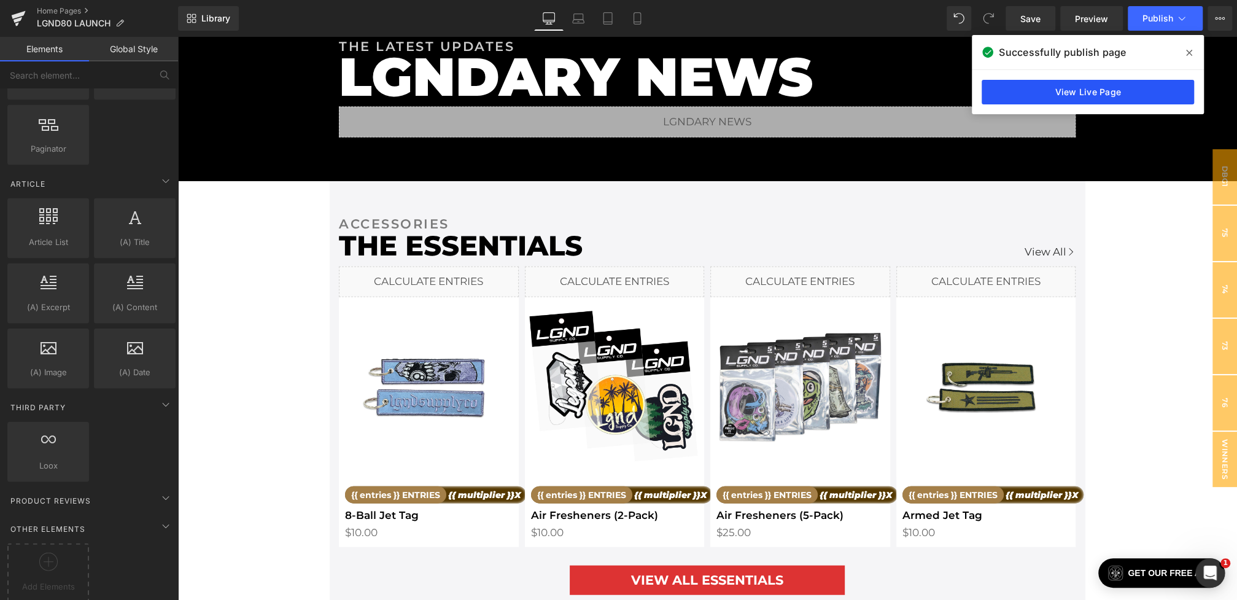
click at [1060, 82] on link "View Live Page" at bounding box center [1088, 92] width 212 height 25
